Goal: Task Accomplishment & Management: Manage account settings

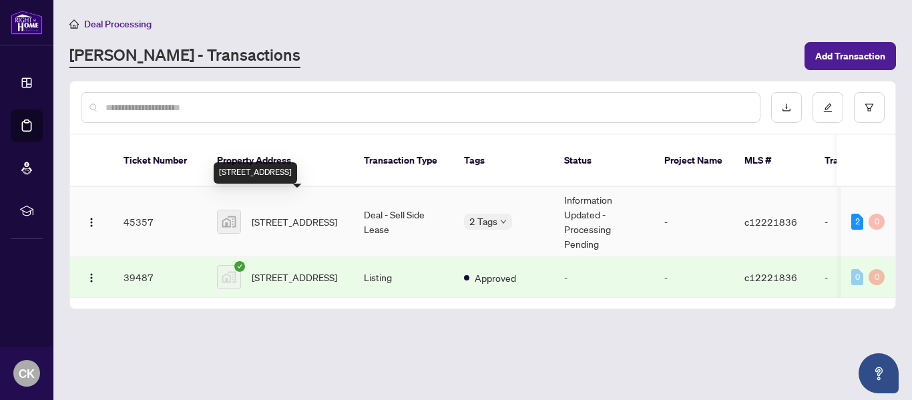
click at [286, 214] on span "[STREET_ADDRESS]" at bounding box center [294, 221] width 85 height 15
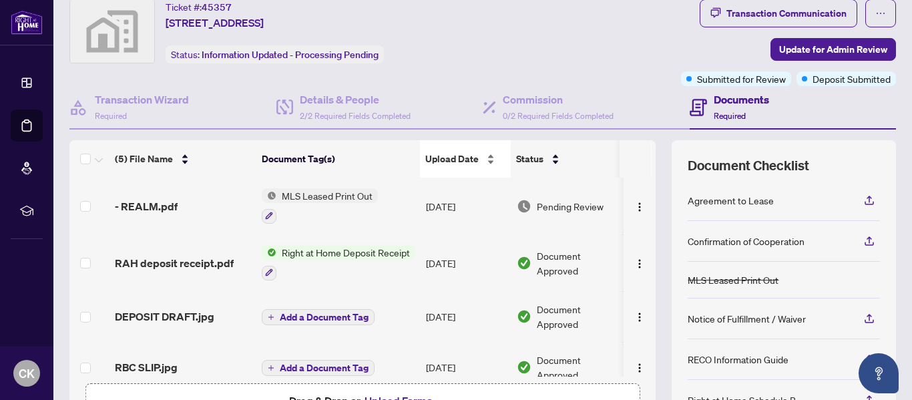
scroll to position [41, 0]
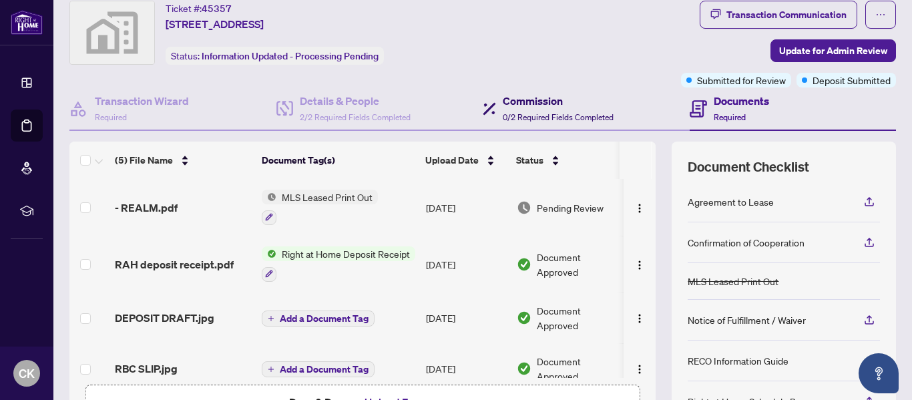
click at [509, 107] on div "Commission 0/2 Required Fields Completed" at bounding box center [558, 108] width 111 height 31
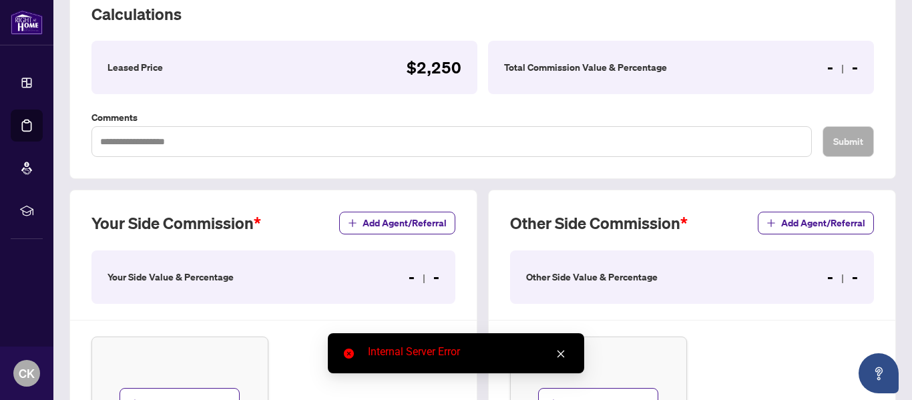
scroll to position [211, 0]
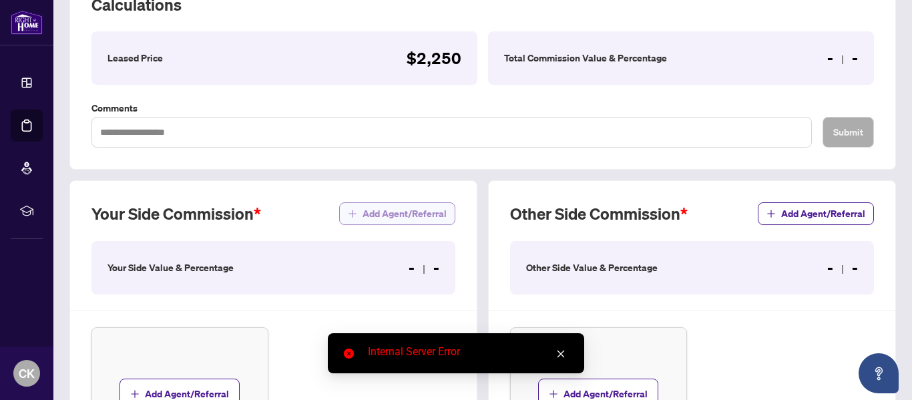
click at [380, 215] on span "Add Agent/Referral" at bounding box center [405, 213] width 84 height 21
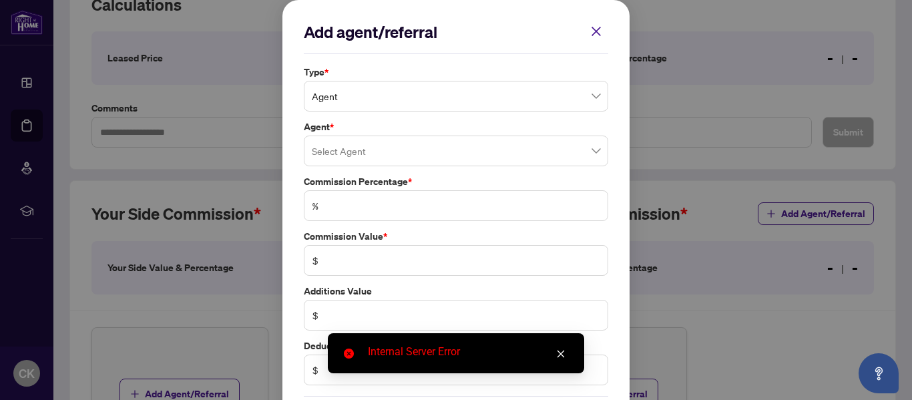
click at [559, 353] on icon "close" at bounding box center [560, 353] width 9 height 9
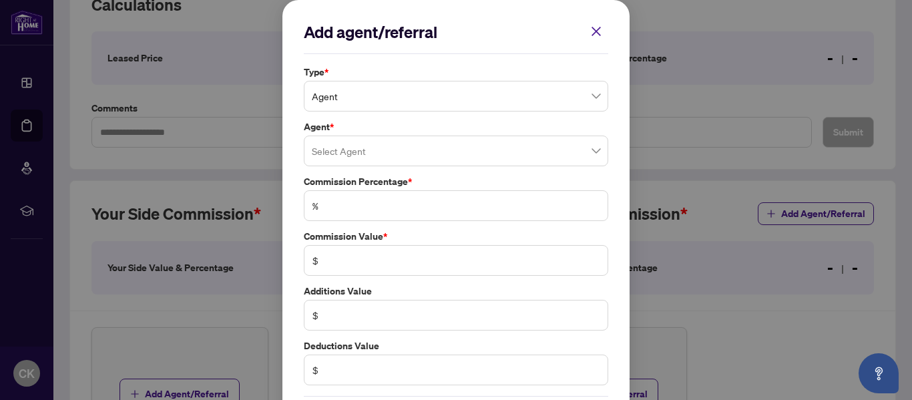
click at [419, 105] on span "Agent" at bounding box center [456, 95] width 288 height 25
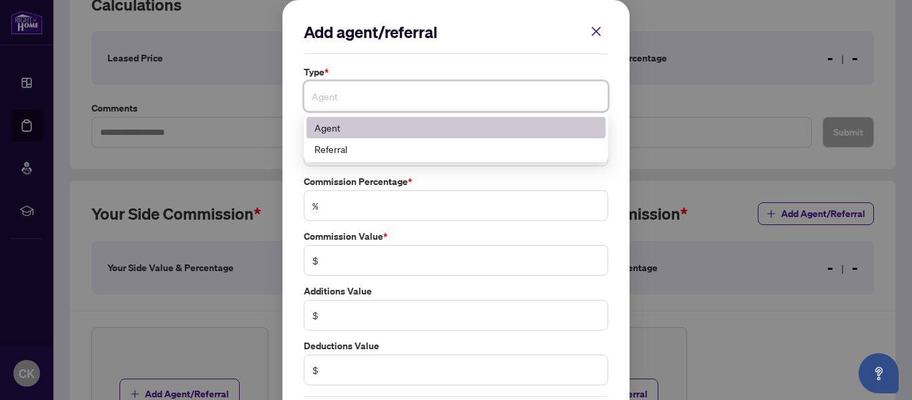
click at [373, 130] on div "Agent" at bounding box center [455, 127] width 283 height 15
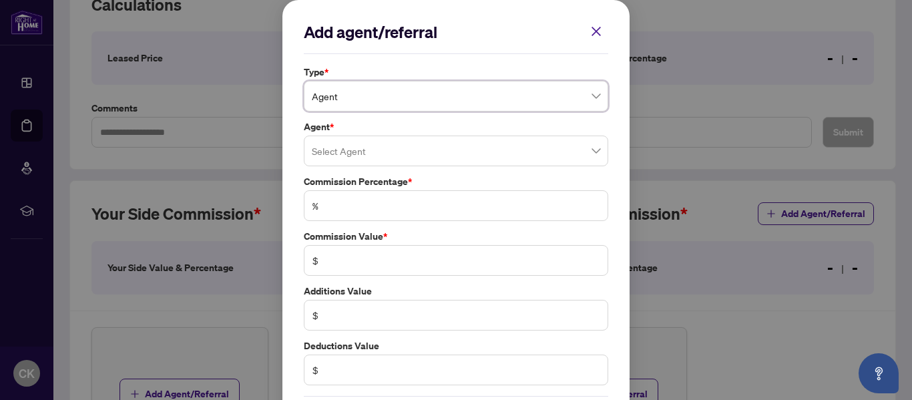
click at [362, 125] on label "Agent *" at bounding box center [456, 127] width 304 height 15
click at [368, 158] on input "search" at bounding box center [456, 150] width 288 height 29
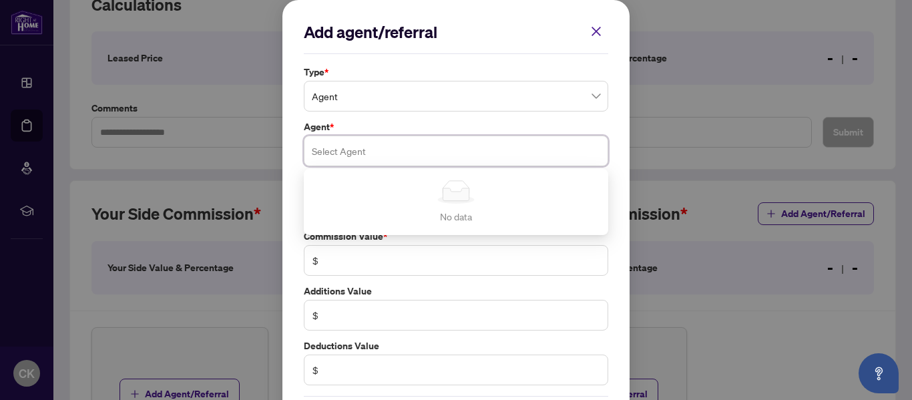
click at [574, 158] on input "search" at bounding box center [456, 150] width 288 height 29
type input "****"
click at [601, 35] on icon "close" at bounding box center [596, 31] width 12 height 12
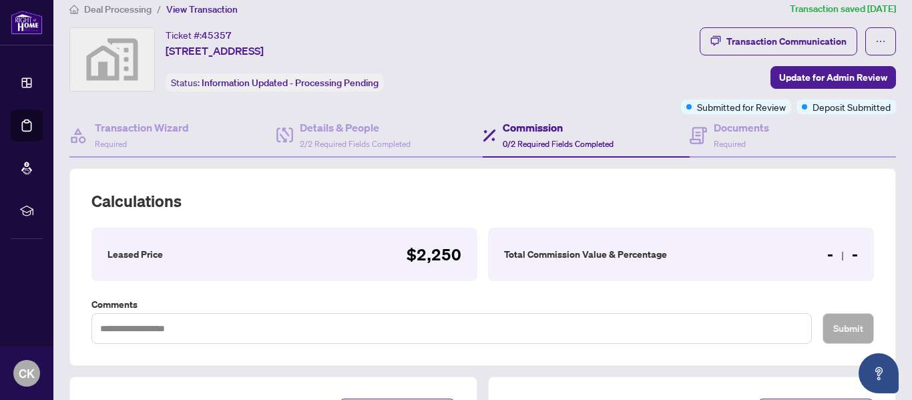
scroll to position [5, 0]
